Goal: Information Seeking & Learning: Learn about a topic

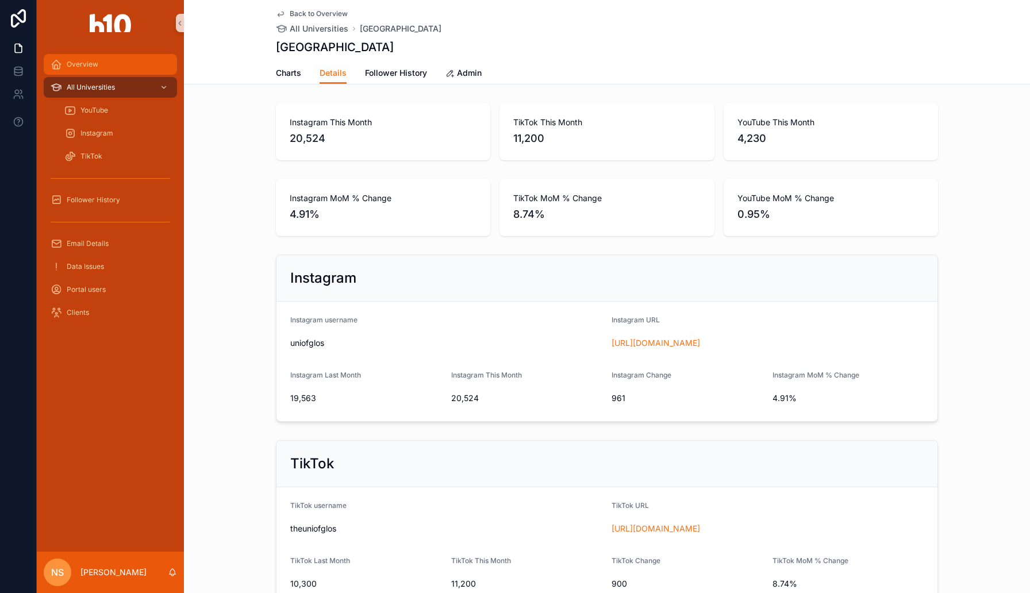
click at [85, 68] on span "Overview" at bounding box center [83, 64] width 32 height 9
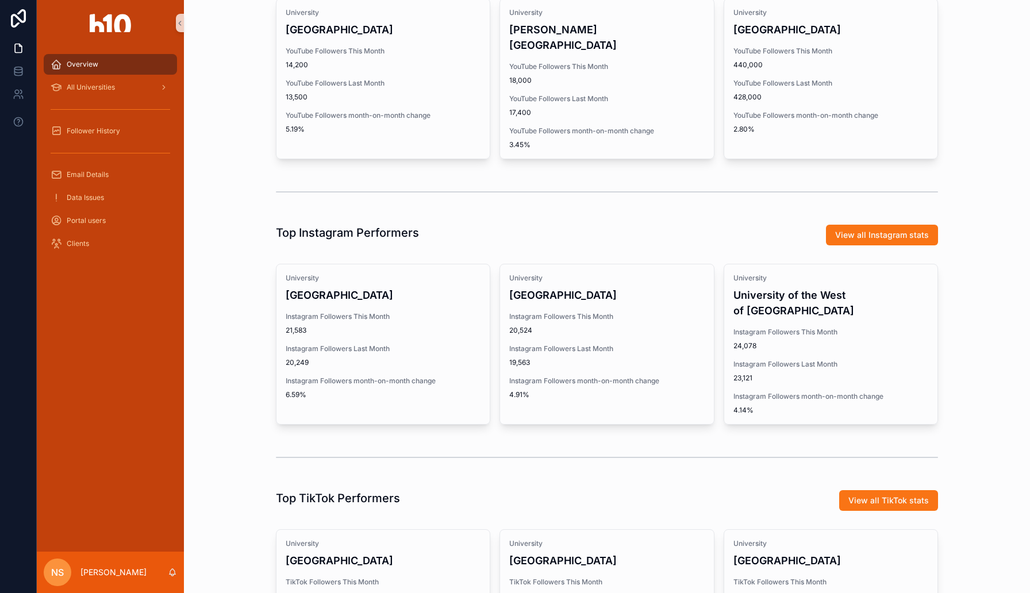
scroll to position [459, 0]
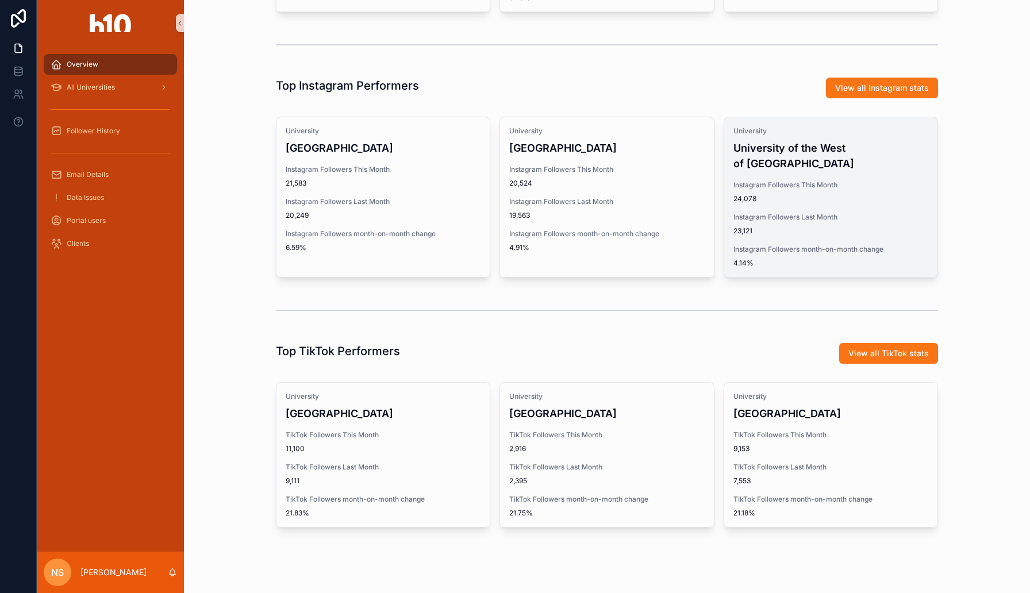
click at [843, 213] on span "Instagram Followers Last Month" at bounding box center [831, 217] width 195 height 9
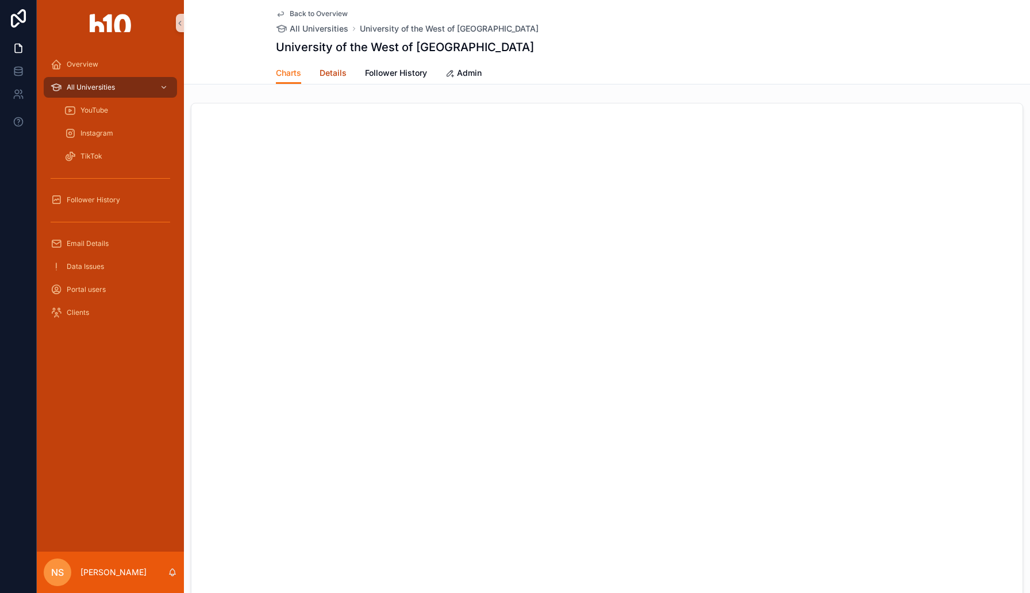
click at [325, 79] on link "Details" at bounding box center [333, 74] width 27 height 23
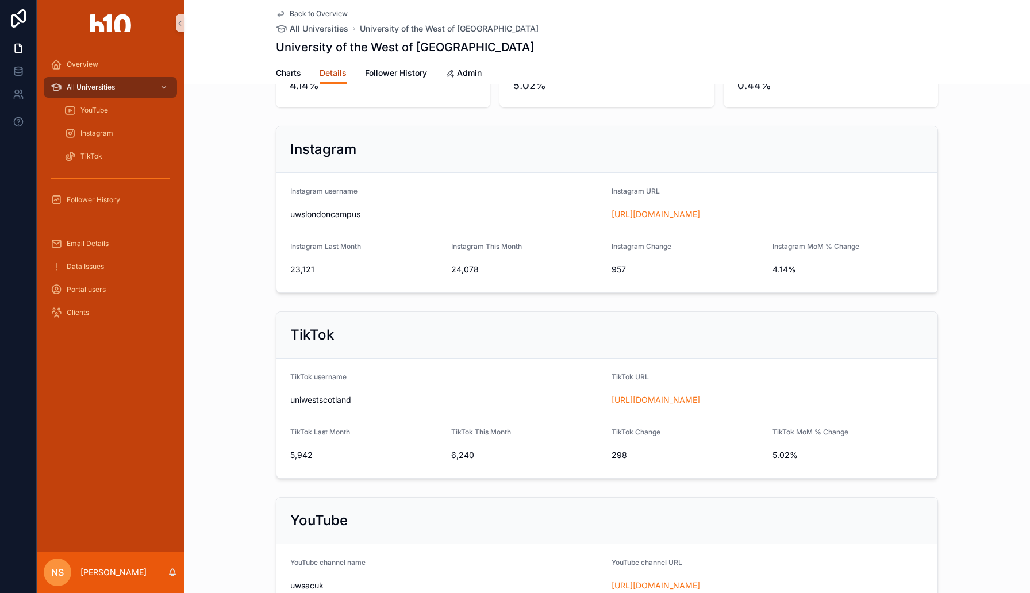
scroll to position [59, 0]
